Goal: Task Accomplishment & Management: Complete application form

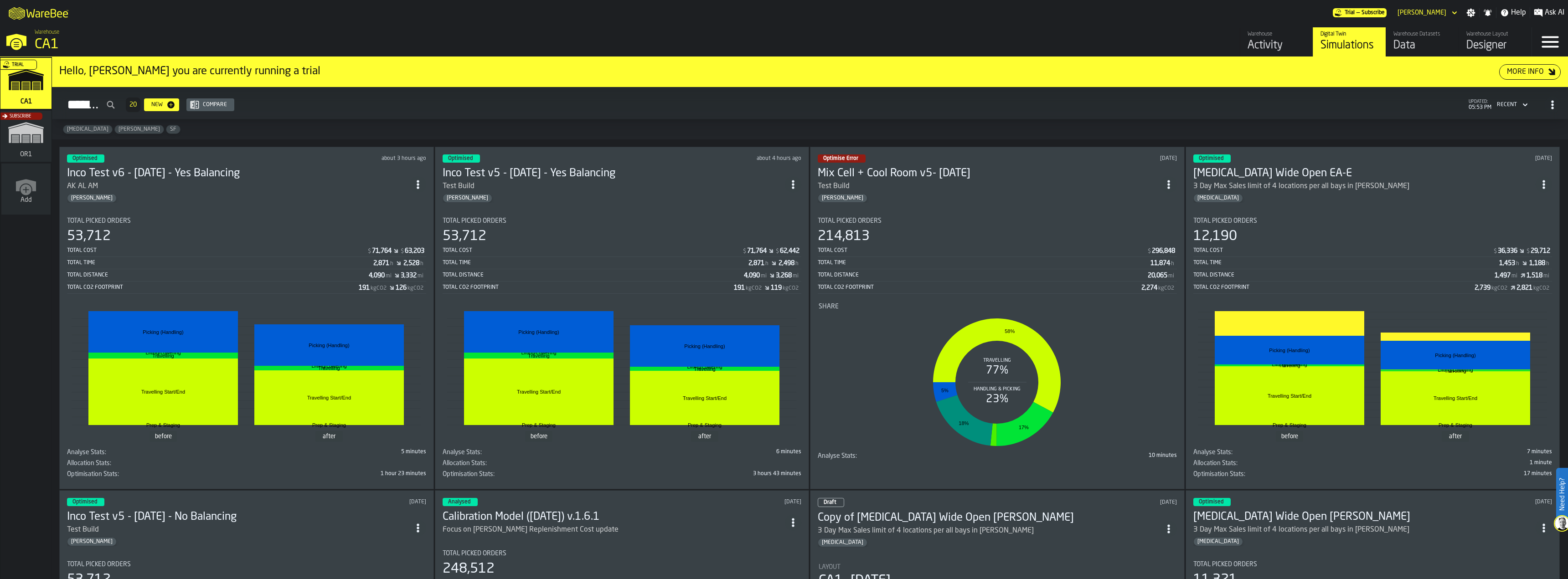
click at [1416, 39] on div "Data" at bounding box center [1422, 45] width 58 height 15
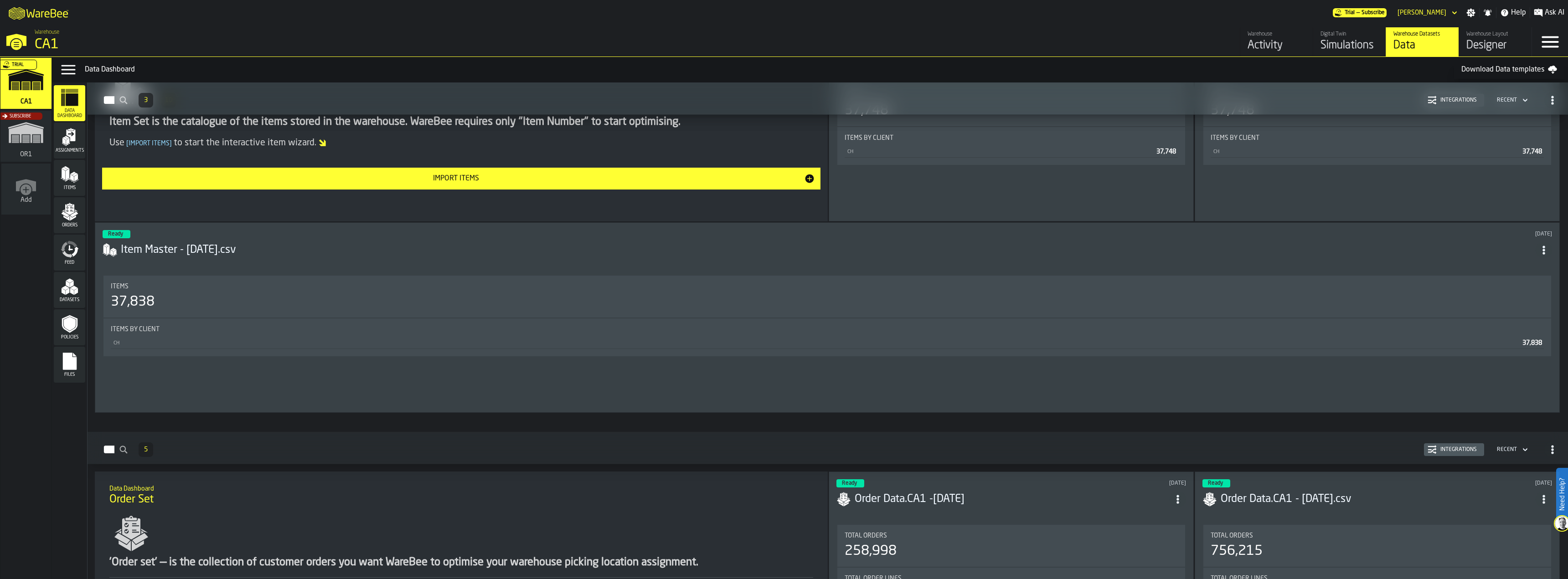
scroll to position [1230, 0]
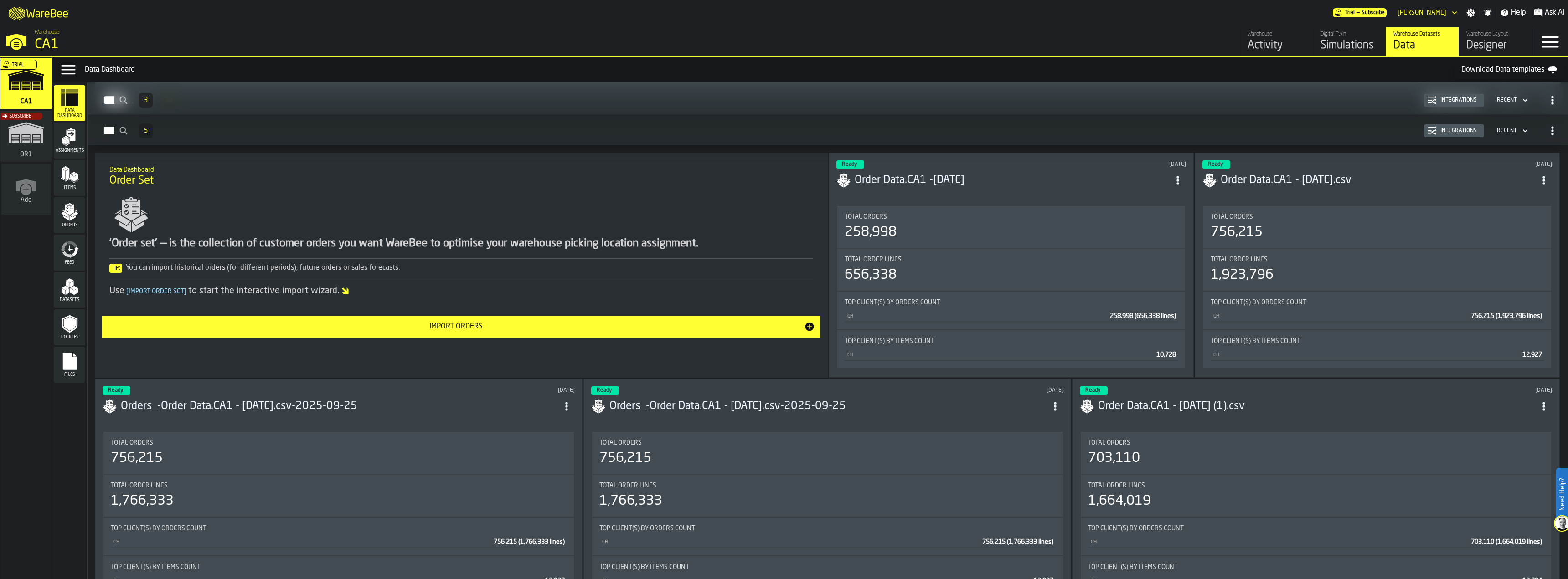
click at [712, 331] on div "Import Orders" at bounding box center [456, 326] width 696 height 11
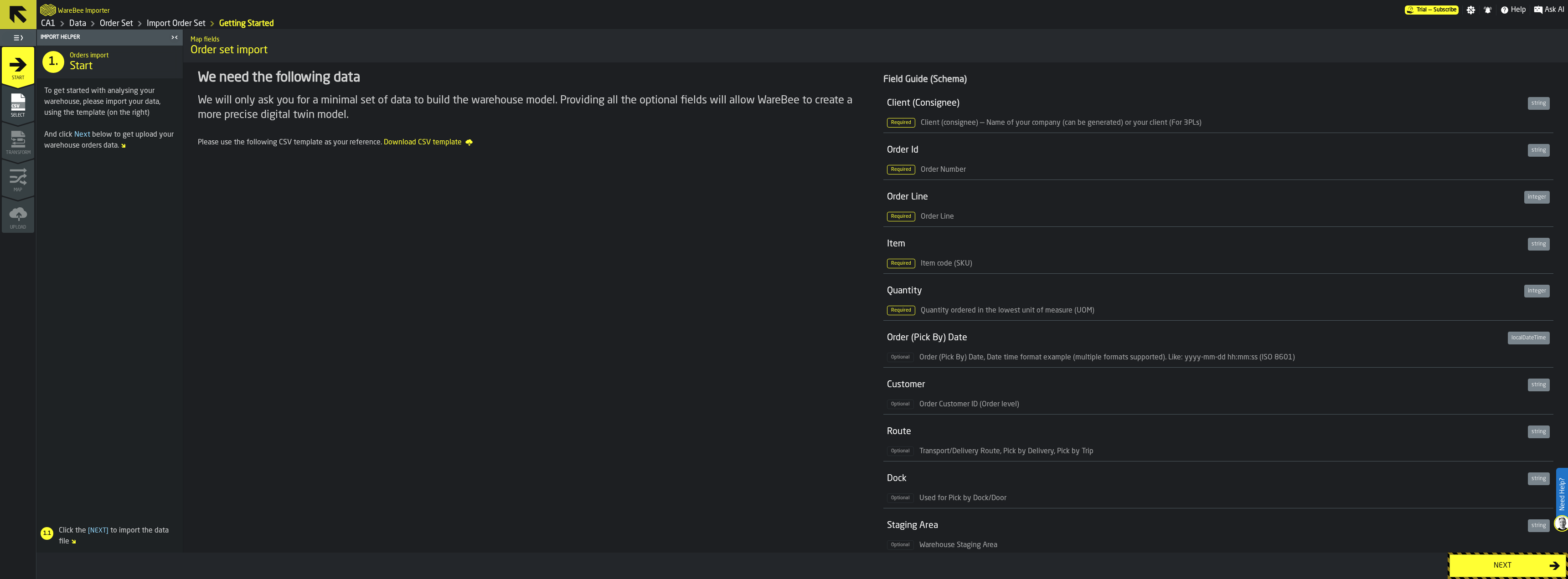
click at [1485, 564] on div "Next" at bounding box center [1502, 566] width 94 height 11
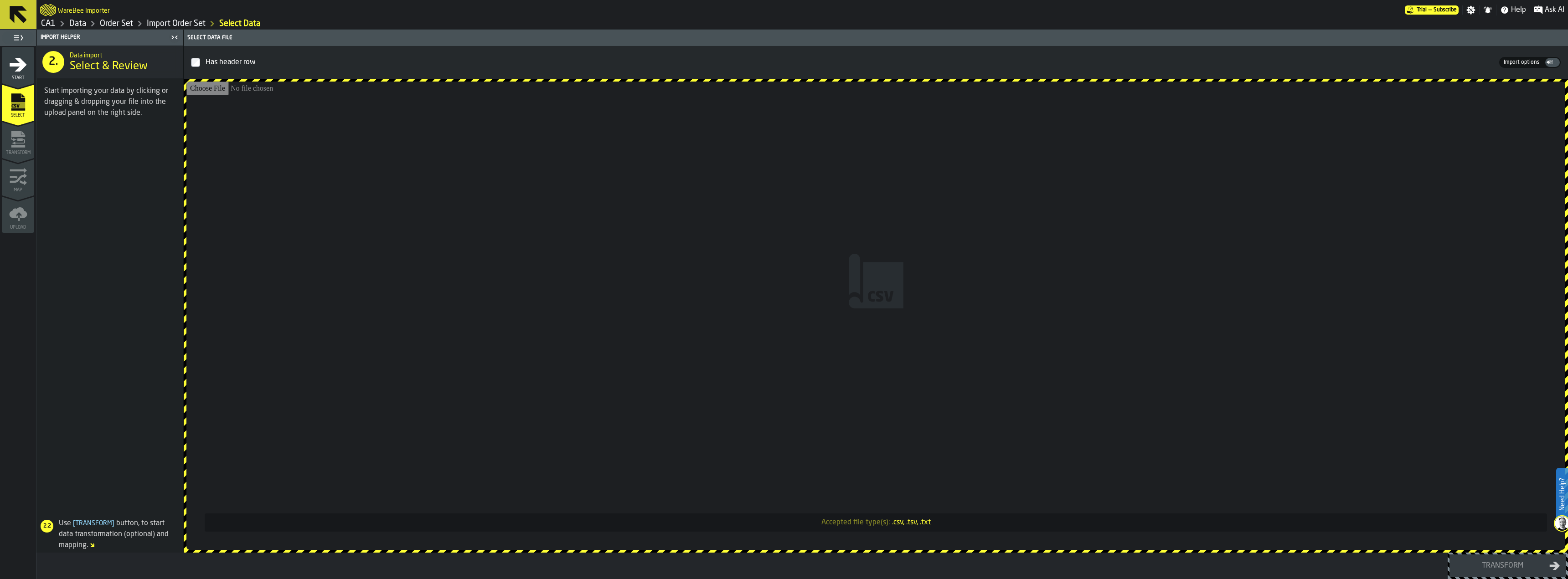
click at [1278, 203] on input "Accepted file type(s): .csv, .tsv, .txt" at bounding box center [876, 316] width 1379 height 468
type input "**********"
click at [898, 257] on input "Accepted file type(s): .csv, .tsv, .txt" at bounding box center [876, 316] width 1379 height 468
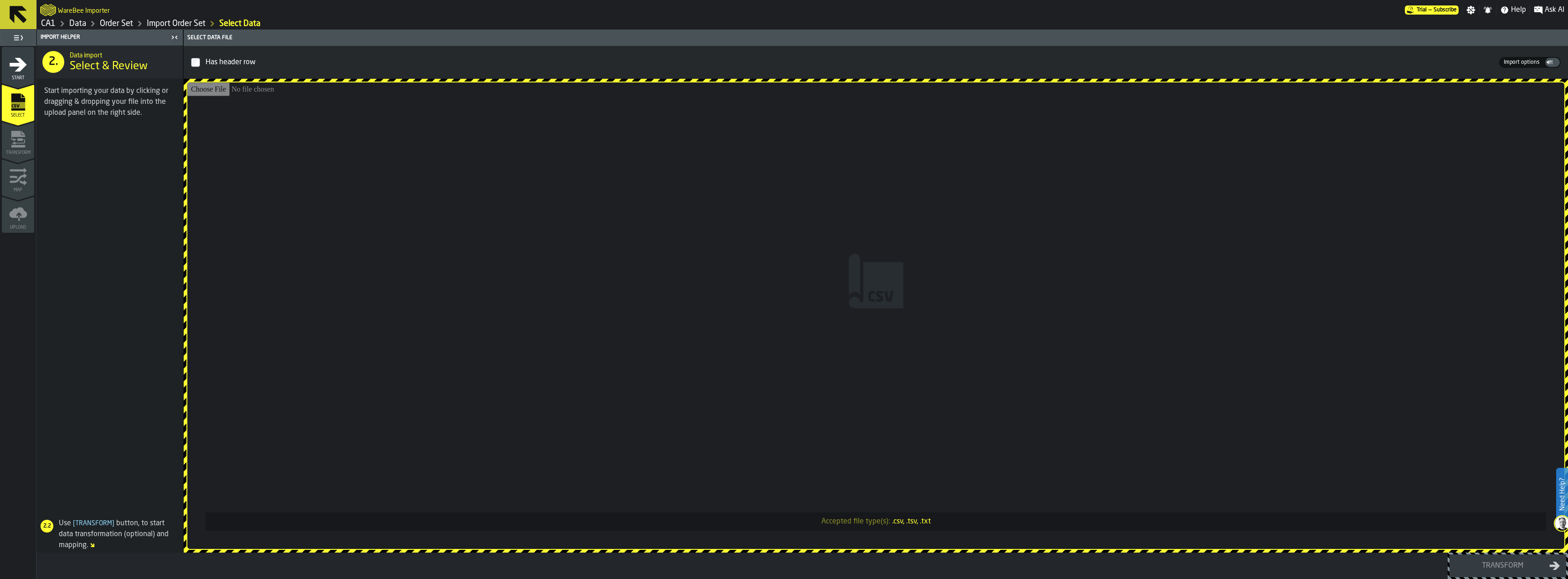
click at [31, 61] on div "Start" at bounding box center [18, 67] width 32 height 25
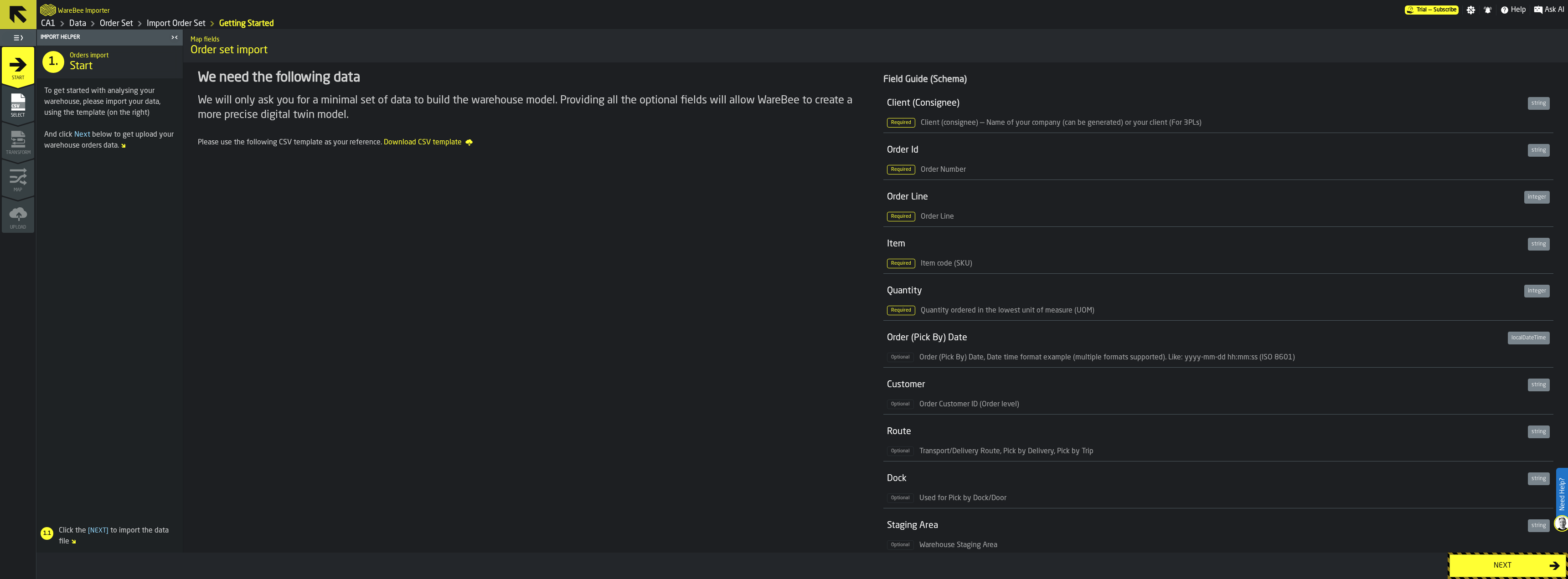
click at [1490, 561] on div "Next" at bounding box center [1502, 566] width 94 height 11
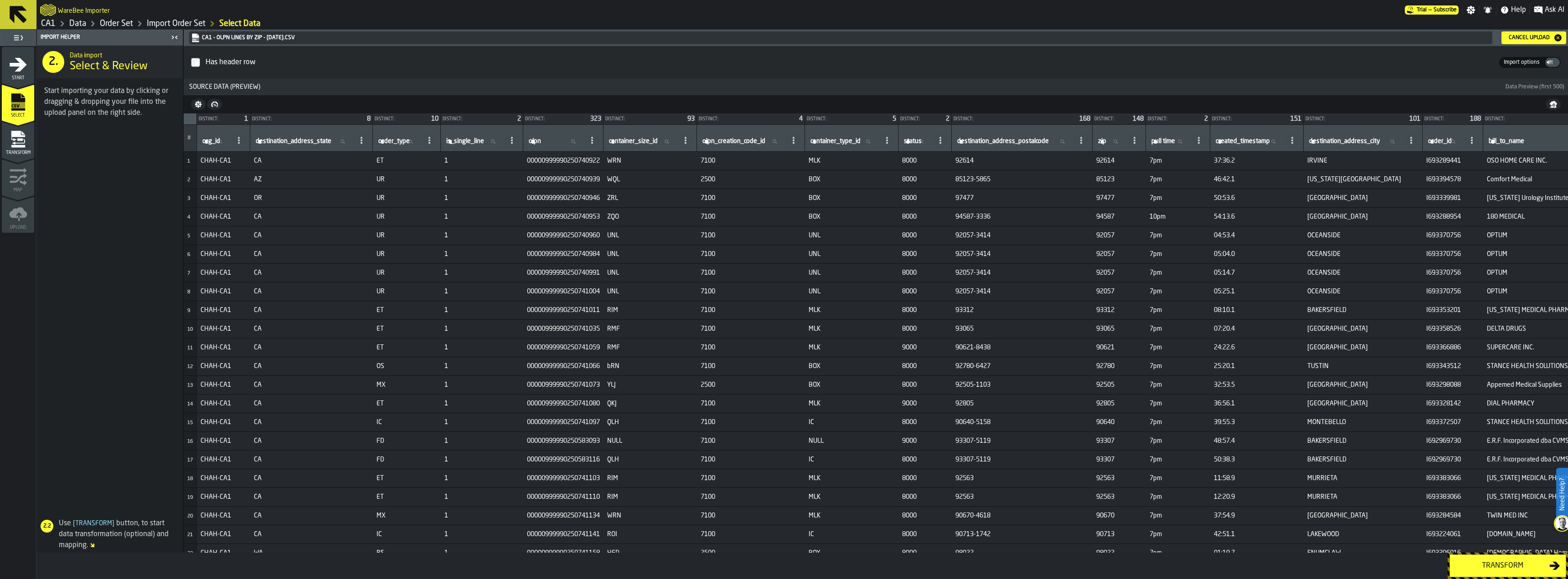
click at [1486, 569] on div "Transform" at bounding box center [1502, 566] width 94 height 11
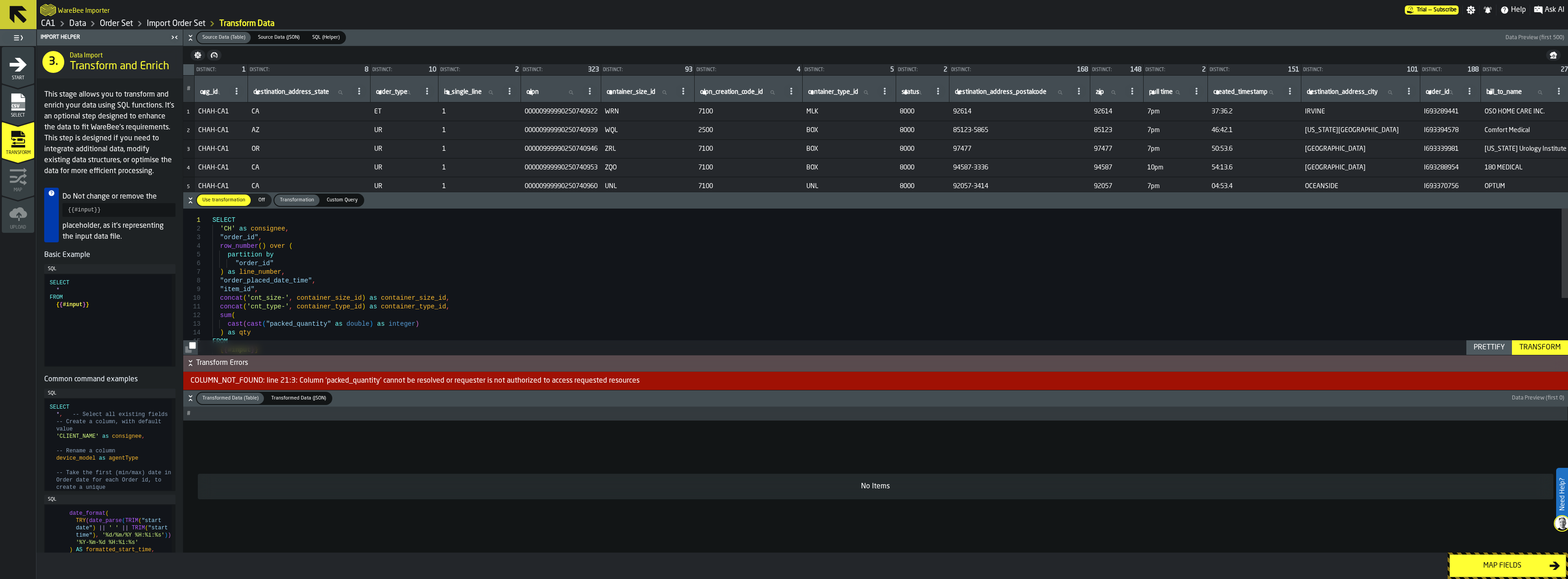
click at [25, 81] on icon "menu Start" at bounding box center [18, 84] width 32 height 9
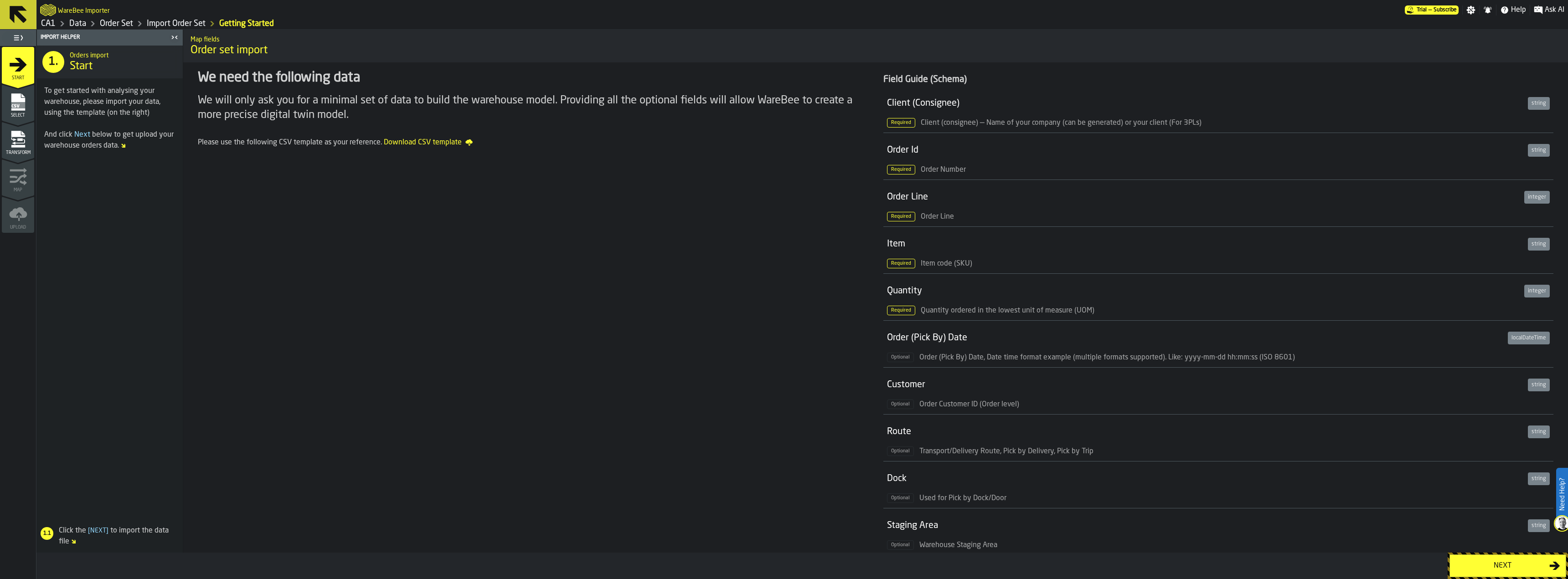
click at [22, 113] on span "Select" at bounding box center [18, 116] width 32 height 5
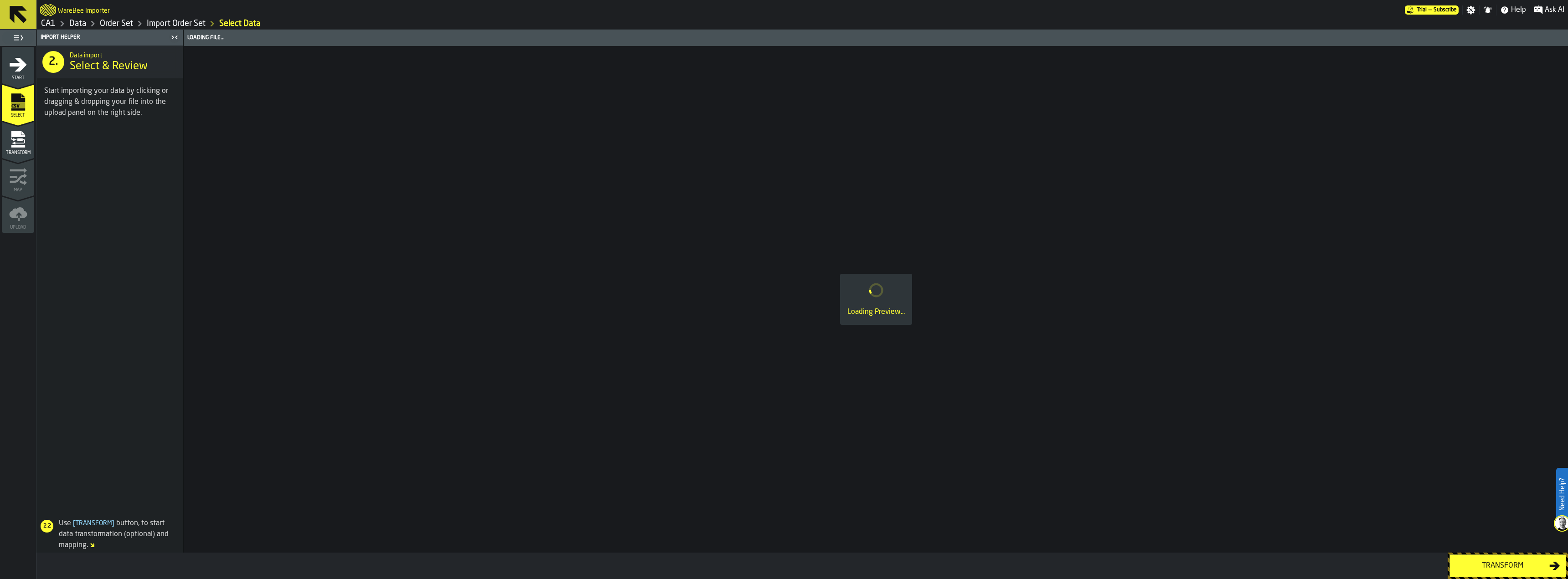
click at [11, 79] on span "Start" at bounding box center [18, 78] width 32 height 5
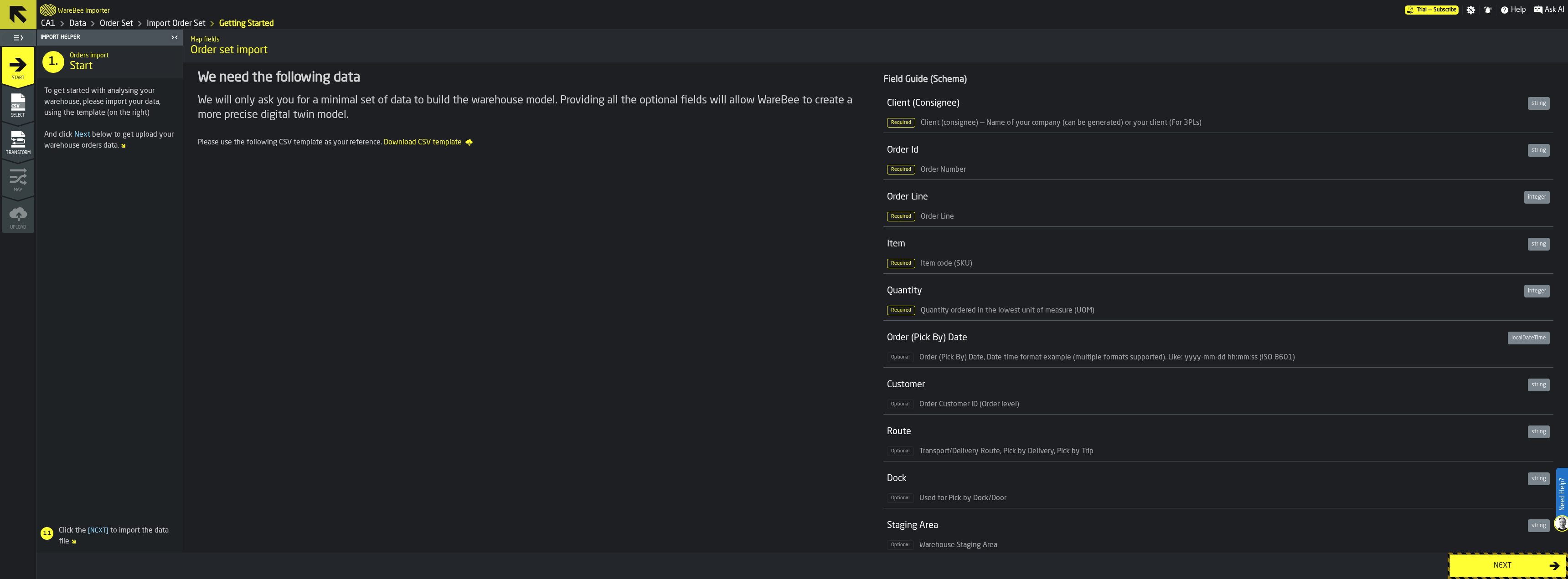
click at [20, 15] on icon at bounding box center [18, 14] width 17 height 17
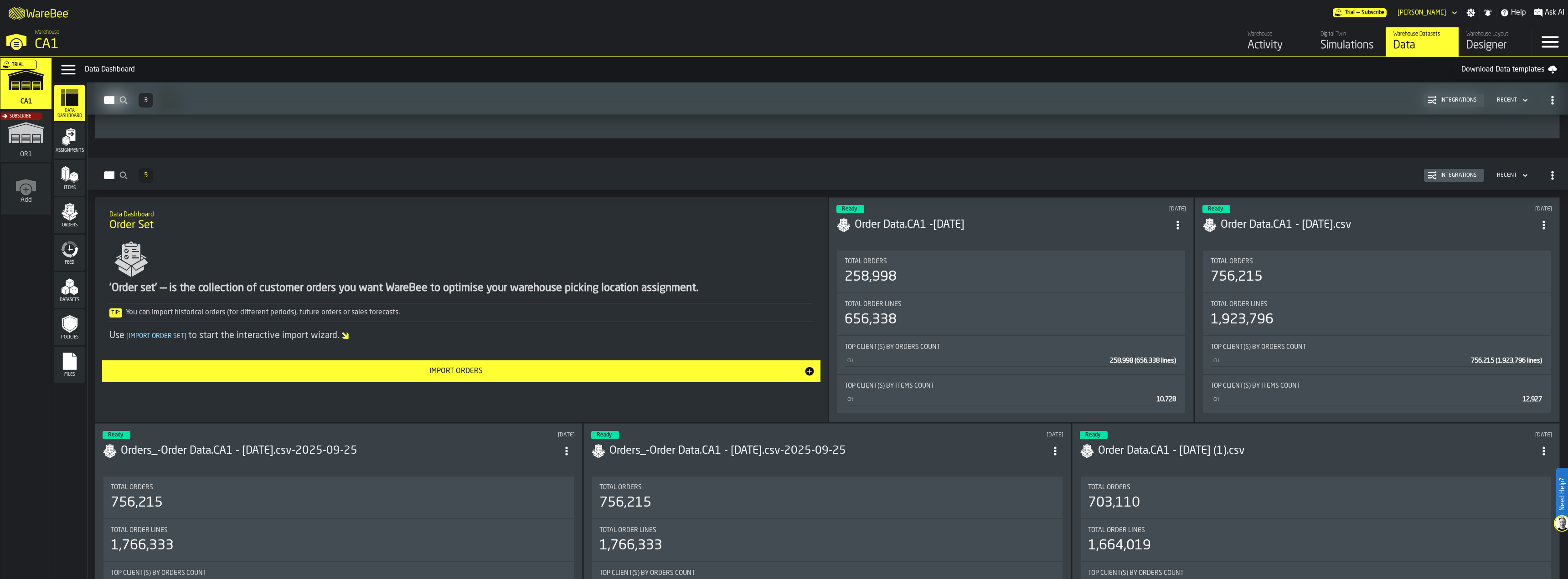
scroll to position [1185, 0]
click at [994, 237] on header "Ready [DATE] Order Data.CA1 -[DATE]" at bounding box center [1011, 224] width 350 height 36
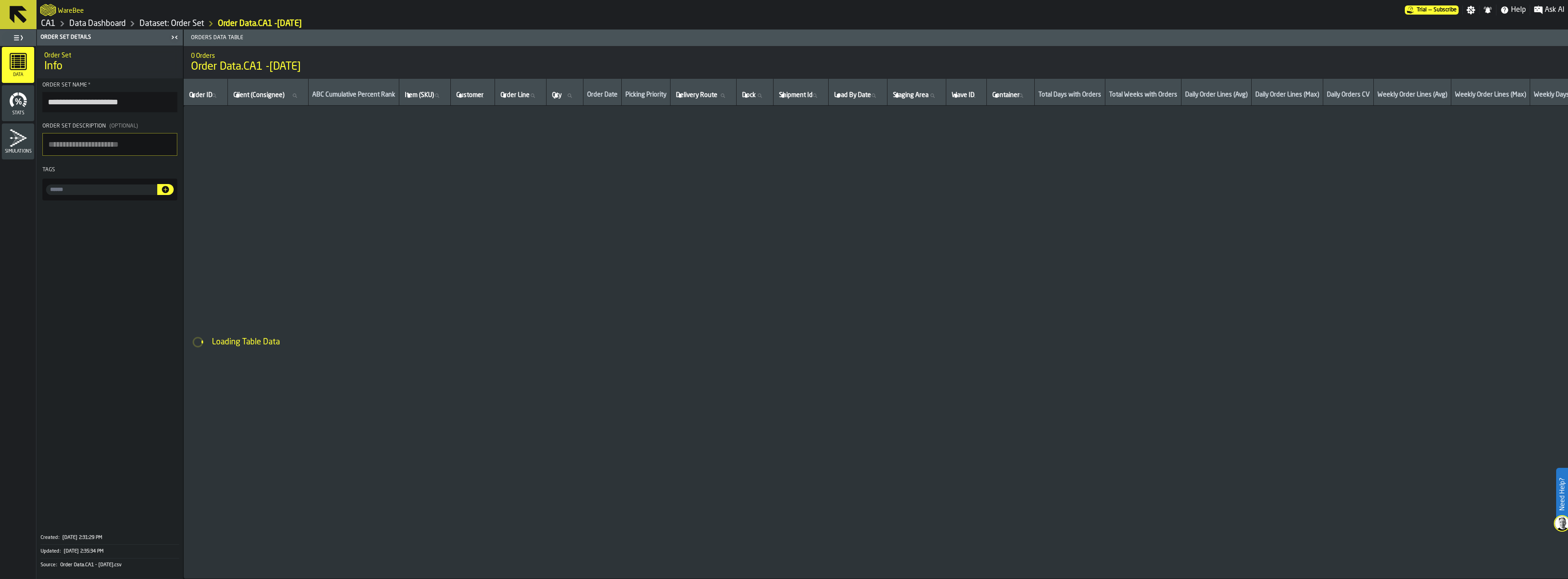
click at [19, 11] on icon at bounding box center [18, 15] width 22 height 22
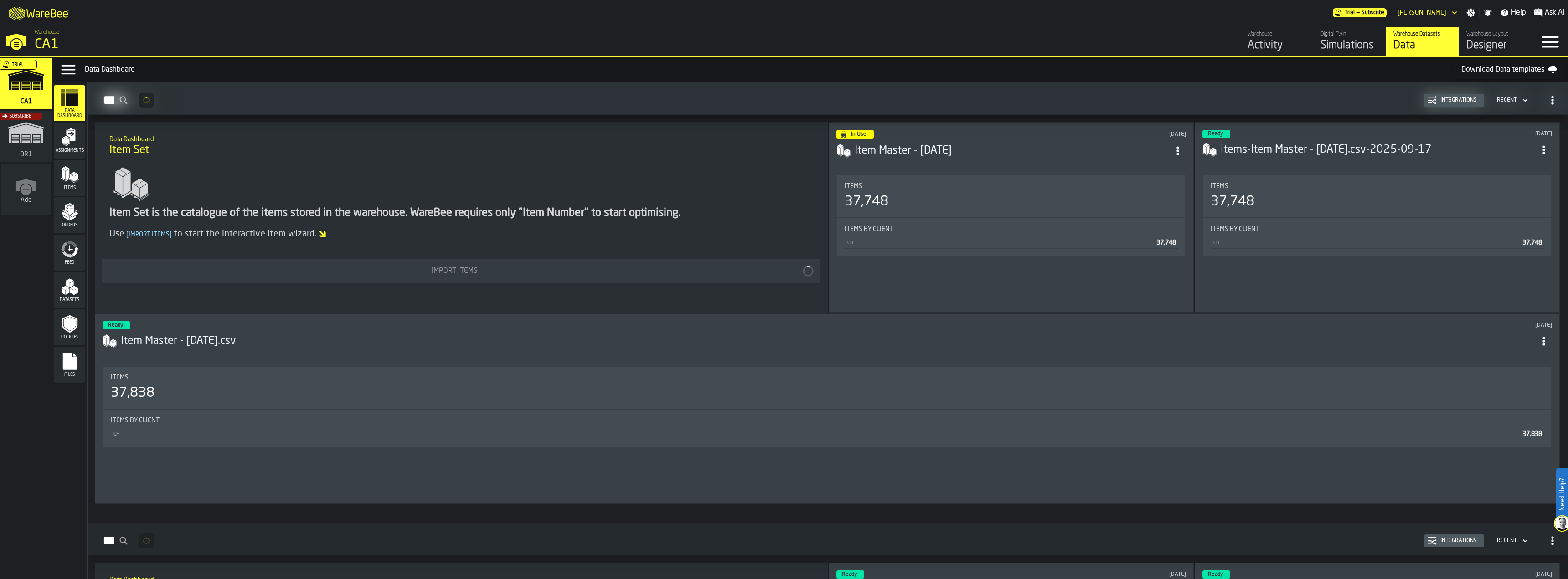
scroll to position [1093, 0]
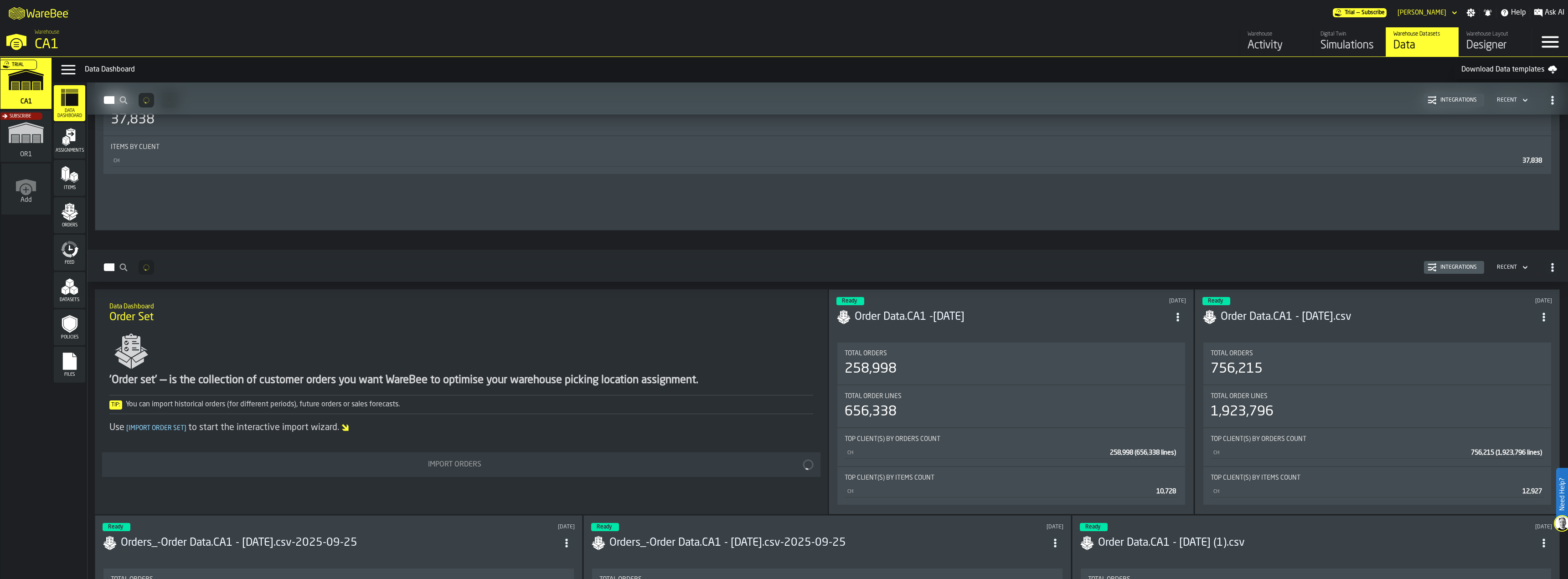
click at [1177, 315] on icon "ItemListCard-DashboardItemContainer" at bounding box center [1178, 317] width 9 height 9
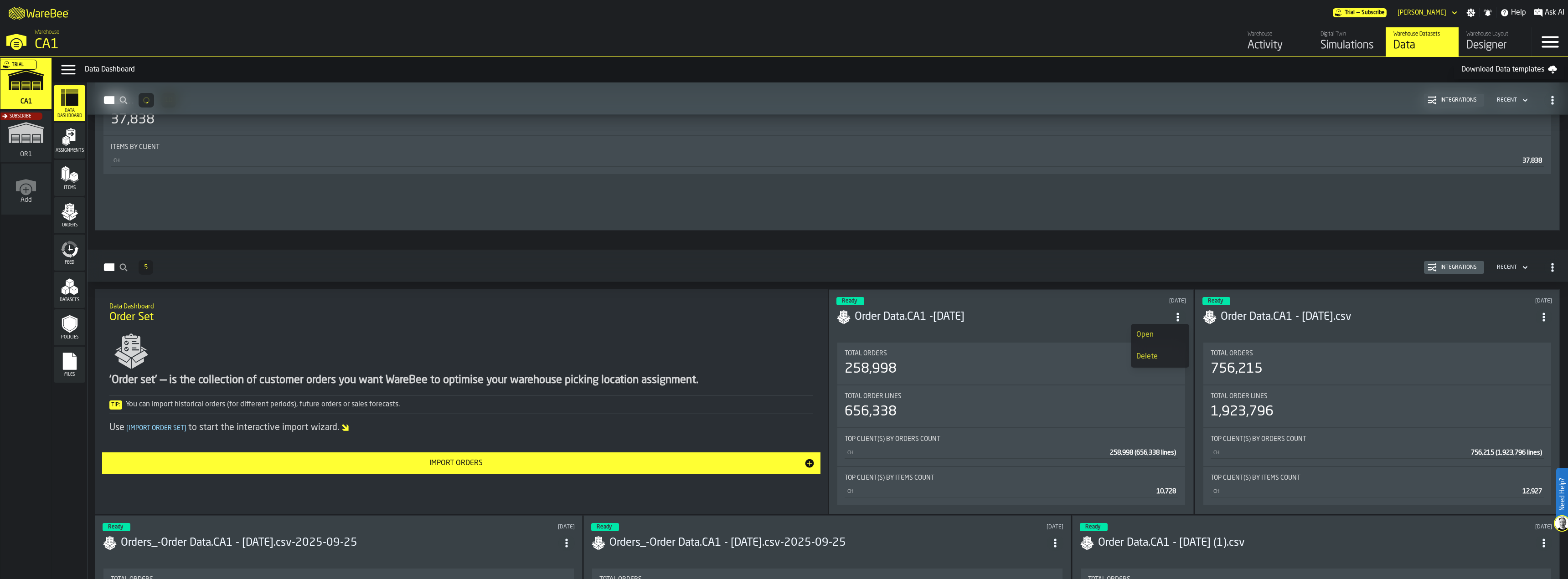
click at [1161, 330] on div "Open" at bounding box center [1160, 335] width 47 height 11
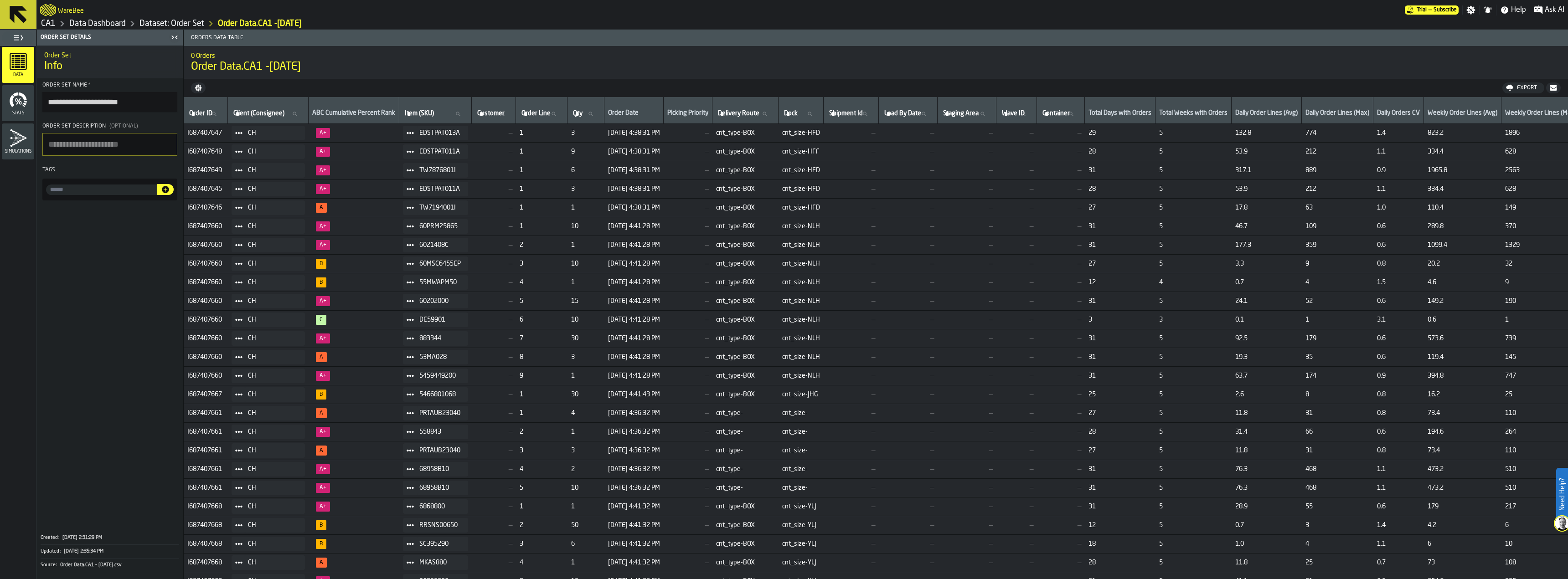
click at [1553, 90] on icon "button-" at bounding box center [1553, 88] width 7 height 6
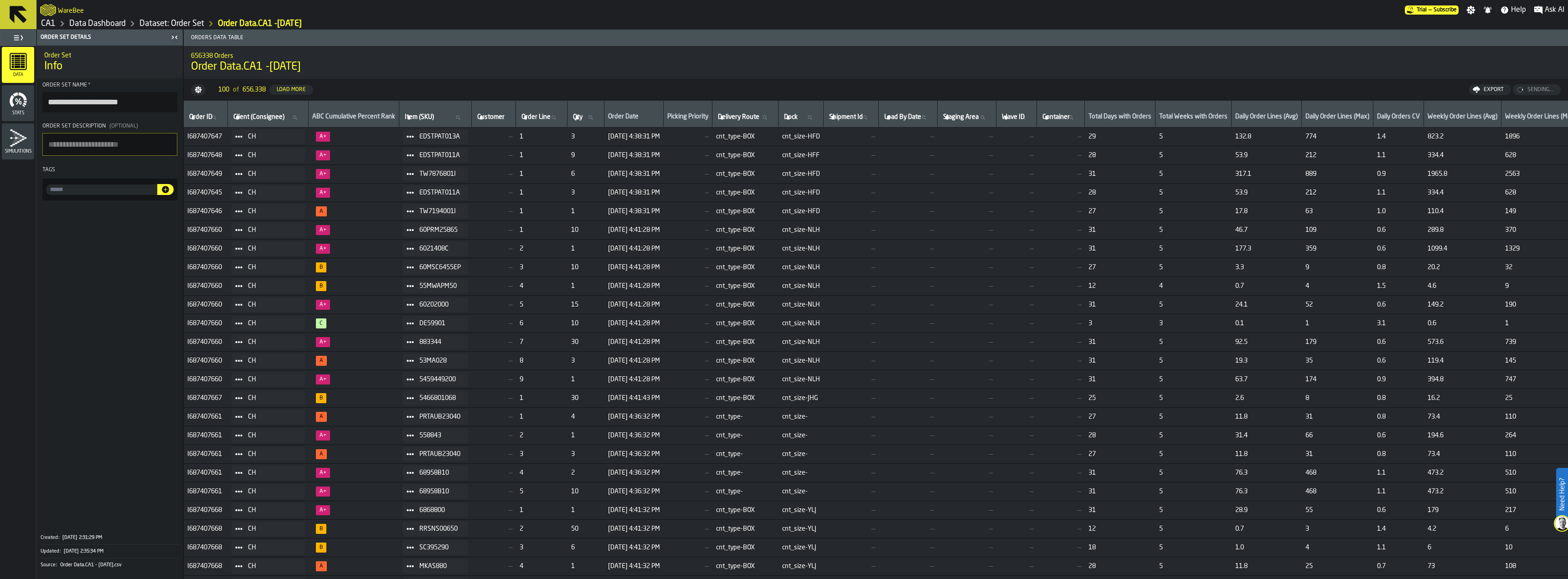
click at [24, 14] on icon at bounding box center [18, 15] width 22 height 22
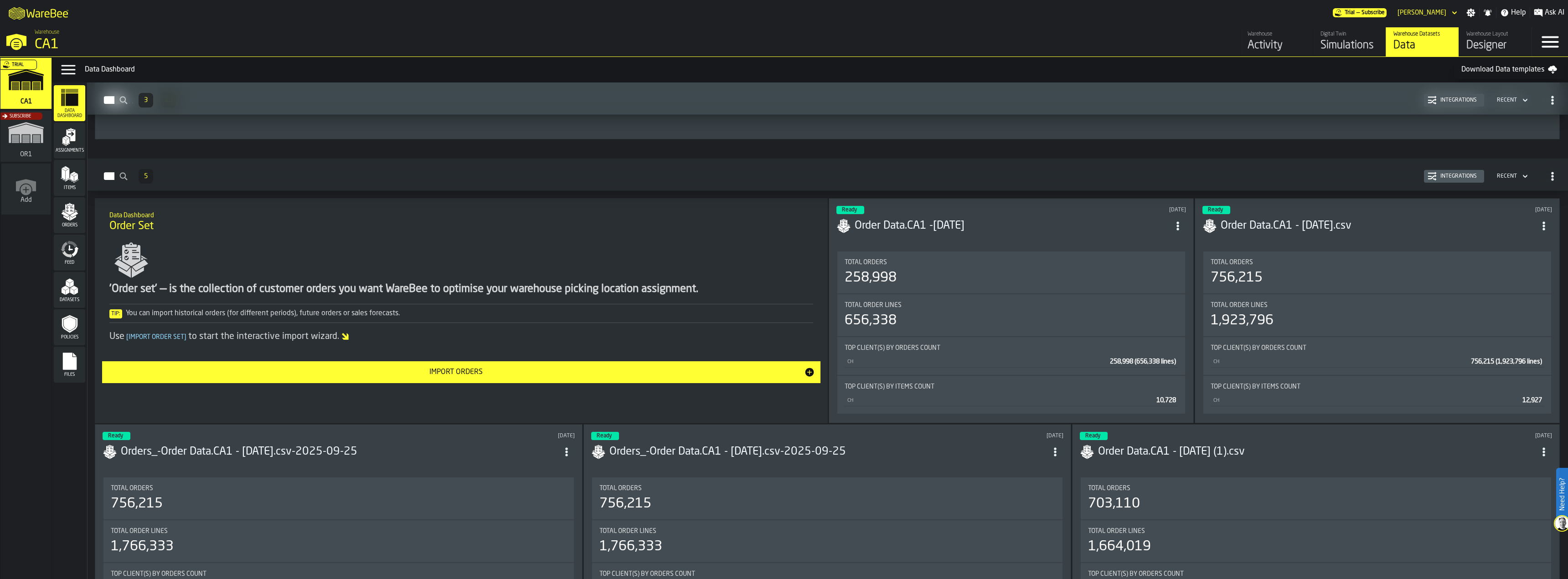
scroll to position [1458, 0]
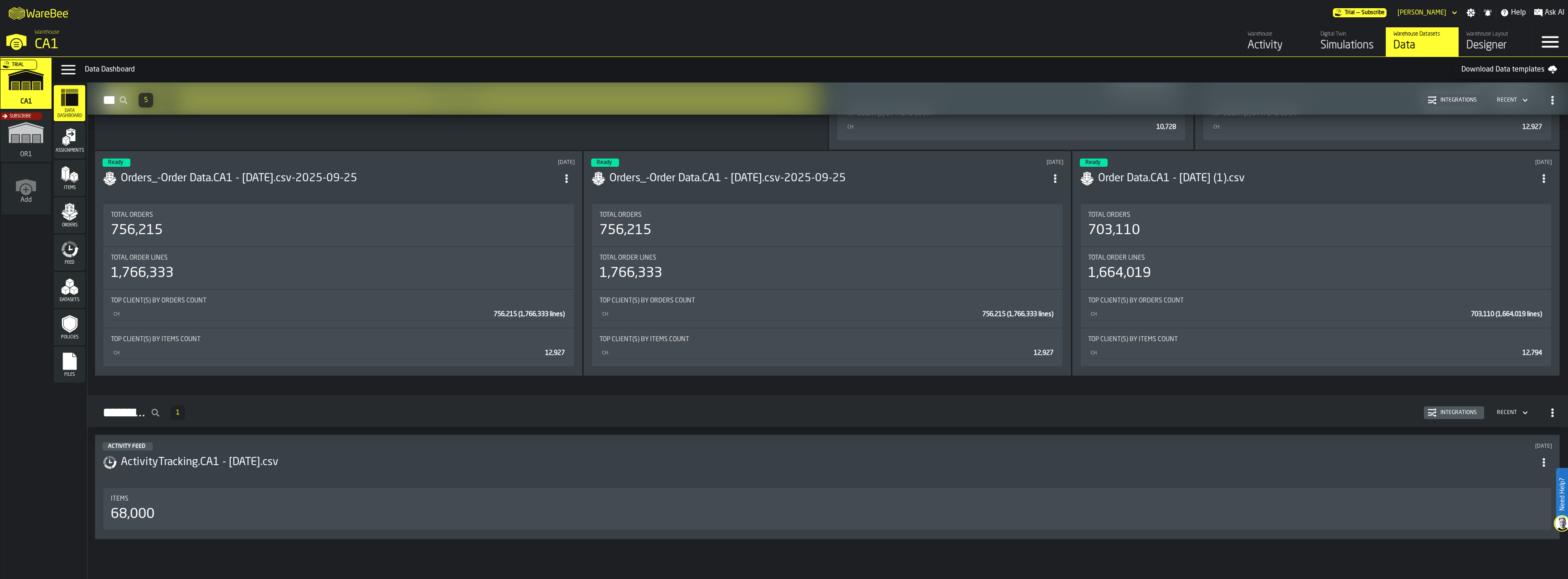
click at [1060, 178] on icon "ItemListCard-DashboardItemContainer" at bounding box center [1055, 179] width 9 height 9
click at [1035, 193] on div "Open" at bounding box center [1040, 196] width 47 height 11
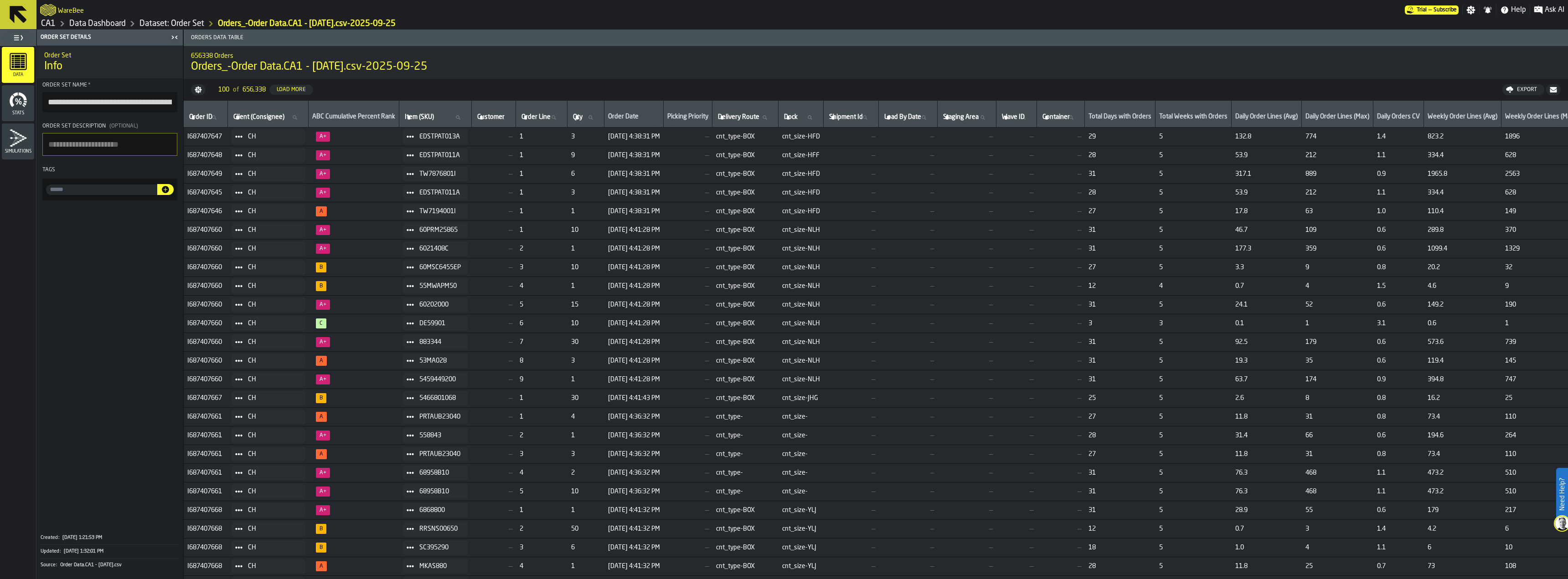
click at [19, 10] on icon at bounding box center [18, 14] width 17 height 17
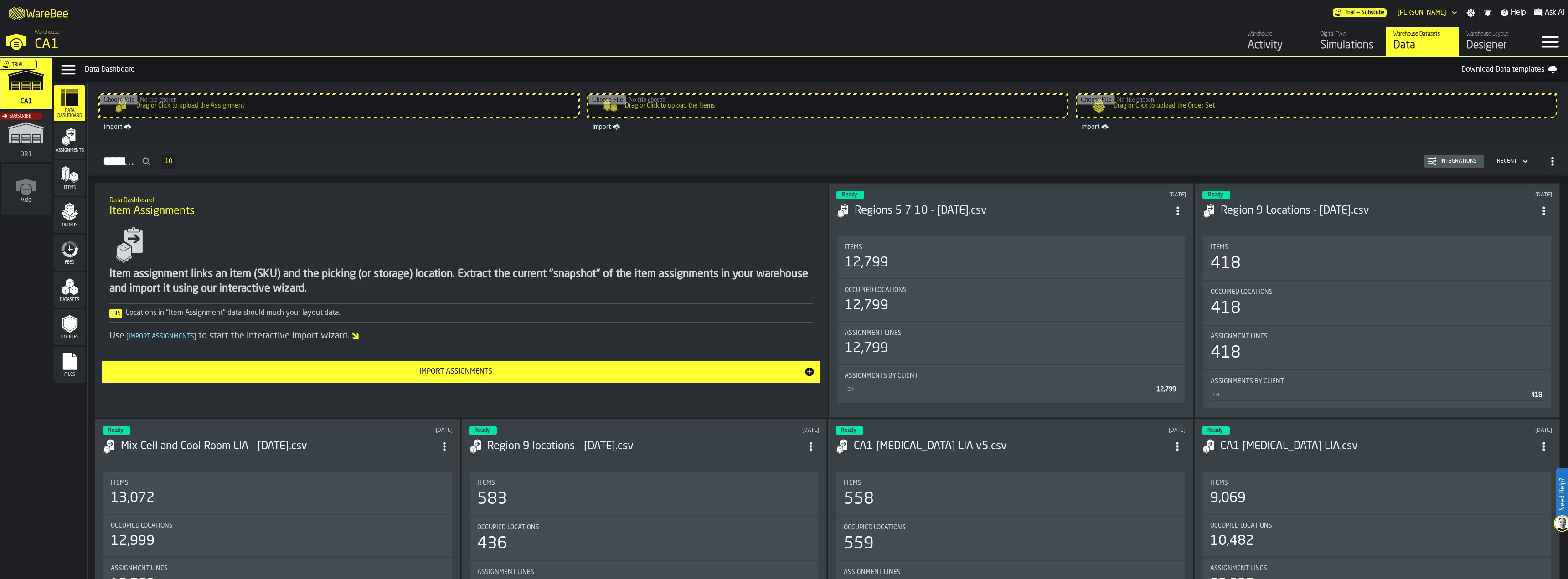
click at [1354, 38] on div "Digital Twin Simulations" at bounding box center [1349, 42] width 58 height 22
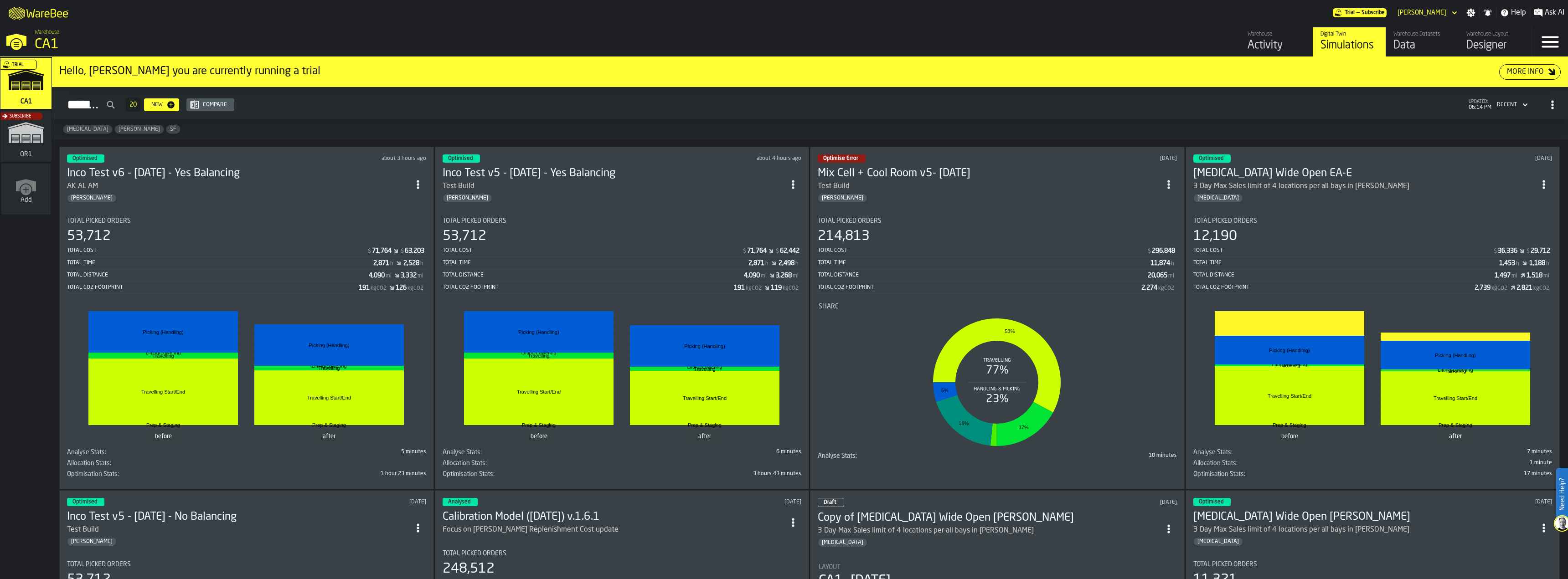
click at [1410, 38] on div "Warehouse Datasets" at bounding box center [1422, 34] width 58 height 6
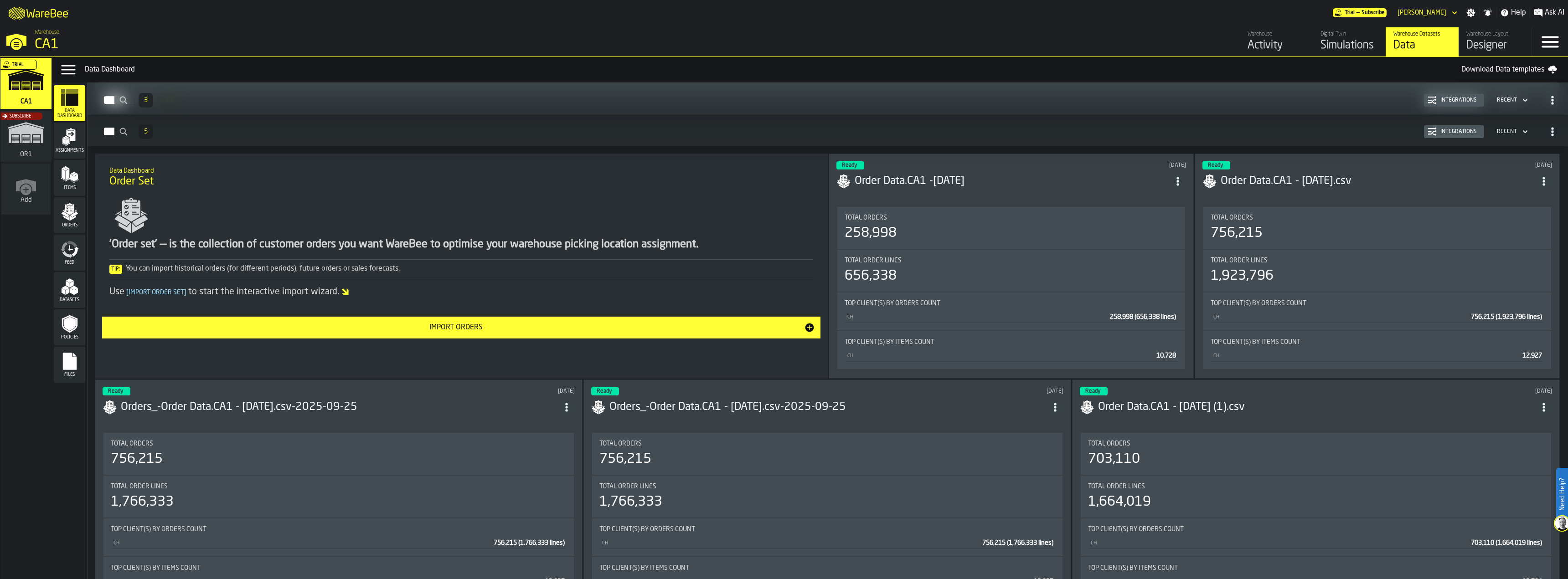
scroll to position [1230, 0]
click at [554, 330] on div "Import Orders" at bounding box center [456, 326] width 696 height 11
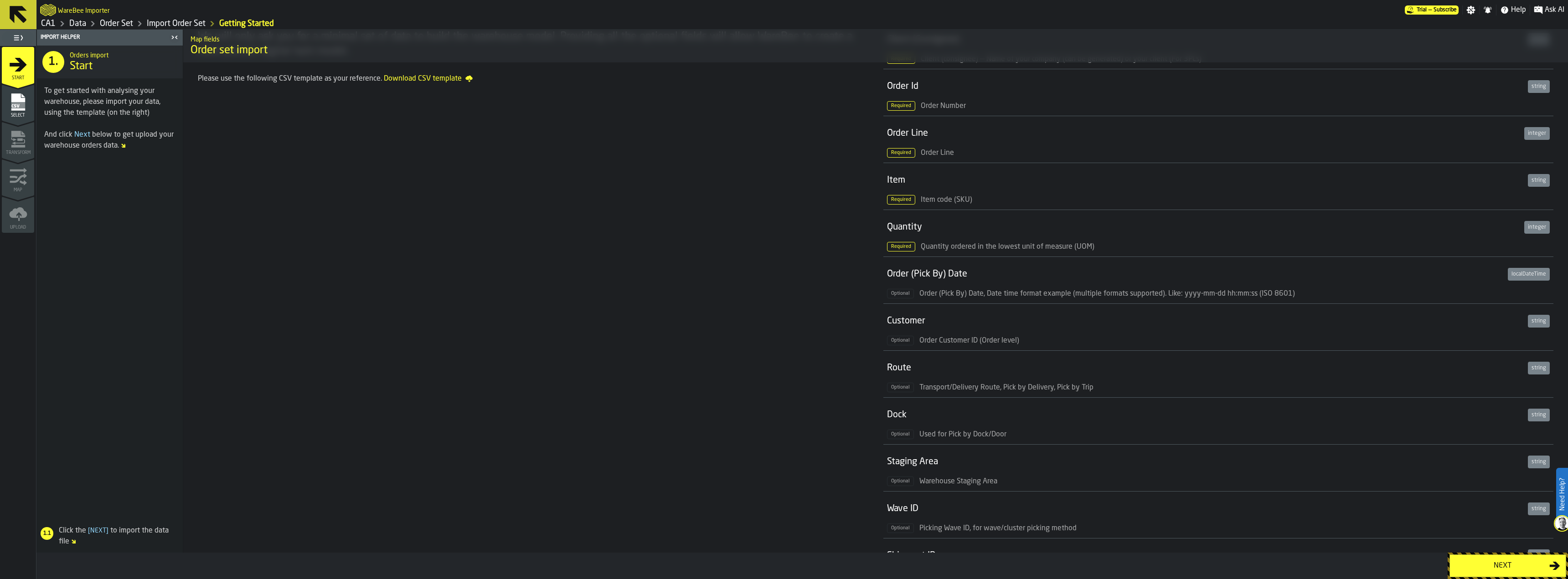
scroll to position [182, 0]
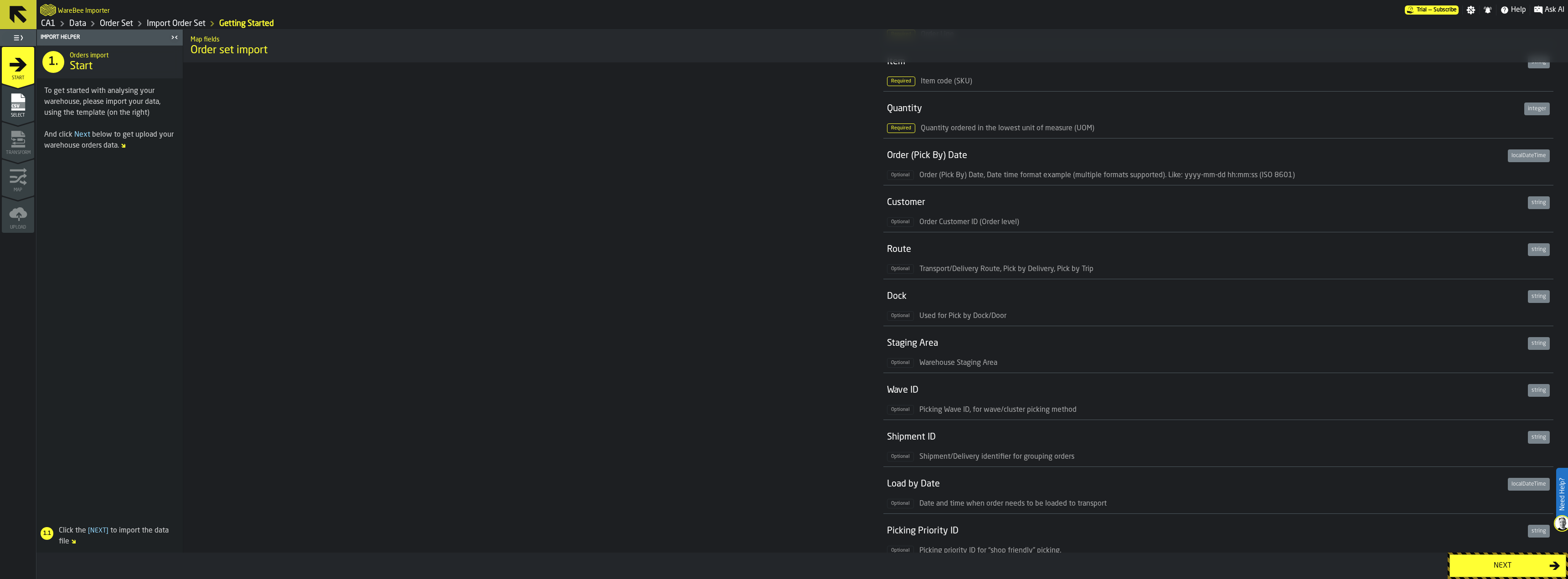
click at [1486, 570] on div "Next" at bounding box center [1502, 566] width 94 height 11
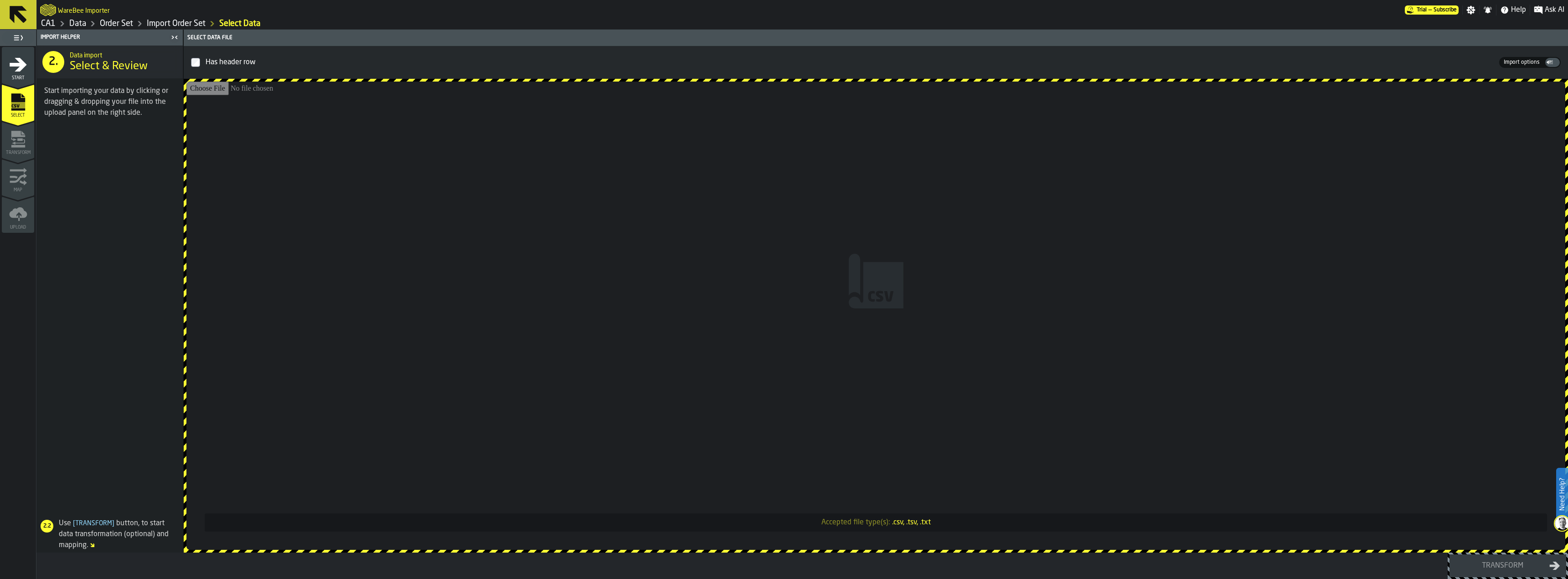
click at [31, 16] on button at bounding box center [18, 15] width 36 height 29
